Goal: Transaction & Acquisition: Purchase product/service

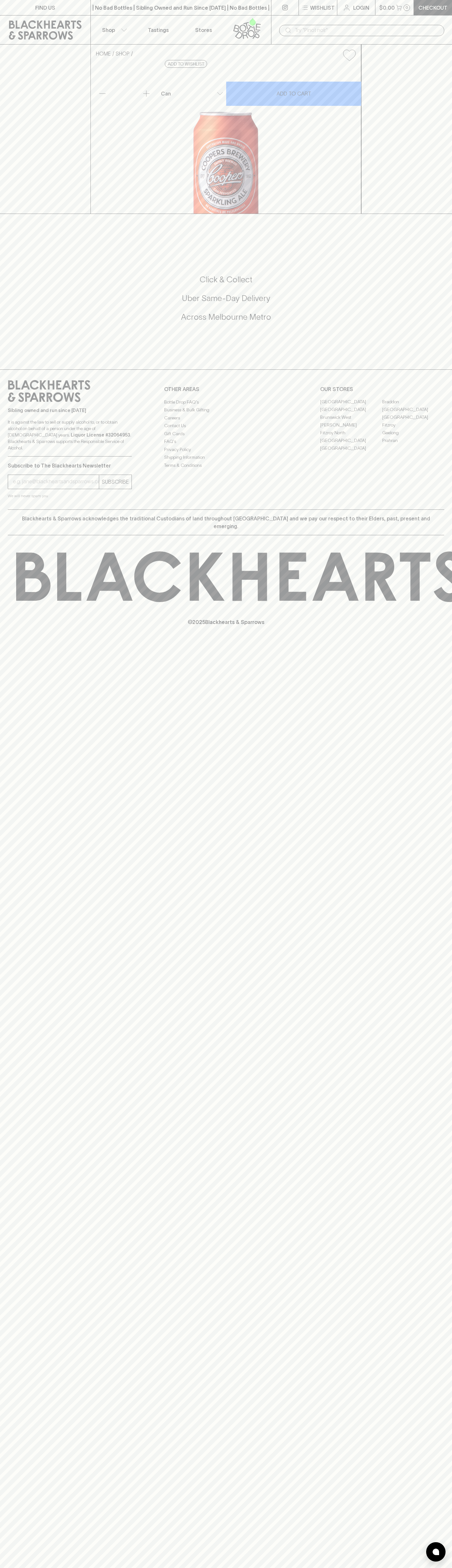
click at [422, 16] on div "​" at bounding box center [361, 30] width 181 height 29
click at [427, 1183] on div "FIND US | No Bad Bottles | Sibling Owned and Run Since 2006 | No Bad Bottles | …" at bounding box center [226, 784] width 452 height 1568
click at [128, 1567] on html "FIND US | No Bad Bottles | Sibling Owned and Run Since 2006 | No Bad Bottles | …" at bounding box center [226, 784] width 452 height 1568
click at [19, 1065] on div "FIND US | No Bad Bottles | Sibling Owned and Run Since 2006 | No Bad Bottles | …" at bounding box center [226, 784] width 452 height 1568
